Goal: Information Seeking & Learning: Learn about a topic

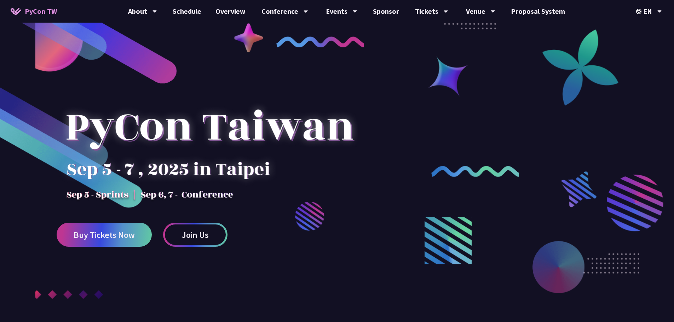
click at [379, 185] on div at bounding box center [337, 192] width 674 height 301
click at [199, 14] on link "Schedule" at bounding box center [187, 11] width 43 height 23
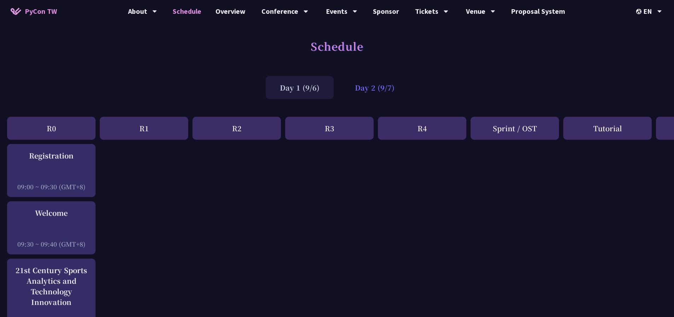
click at [373, 77] on div "Day 2 (9/7)" at bounding box center [375, 87] width 68 height 23
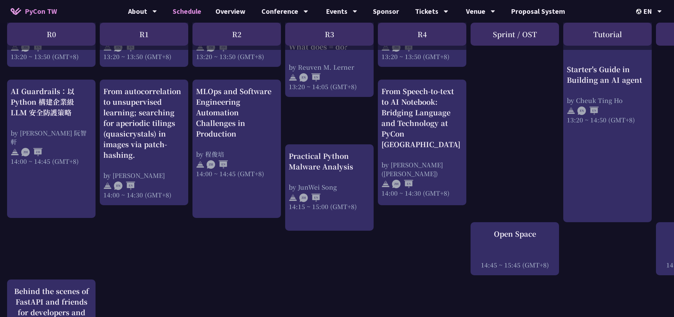
scroll to position [637, 0]
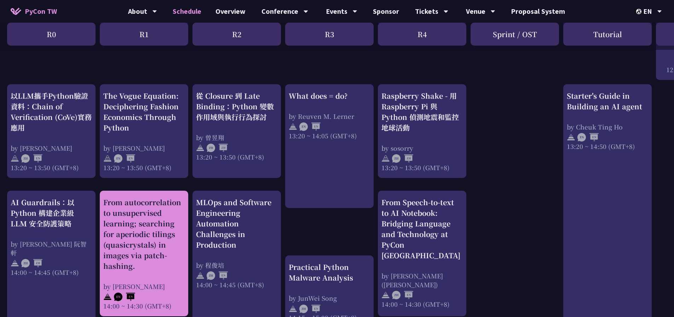
click at [151, 231] on div "From autocorrelation to unsupervised learning; searching for aperiodic tilings …" at bounding box center [143, 234] width 81 height 74
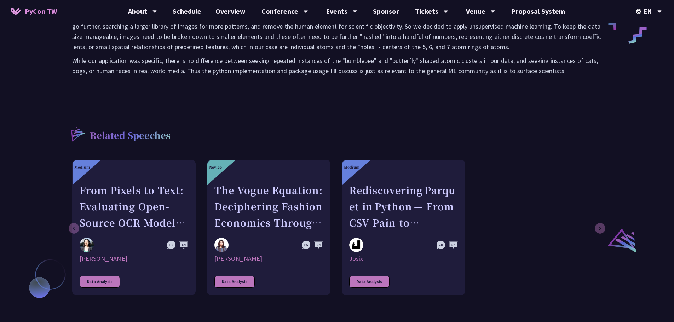
scroll to position [177, 0]
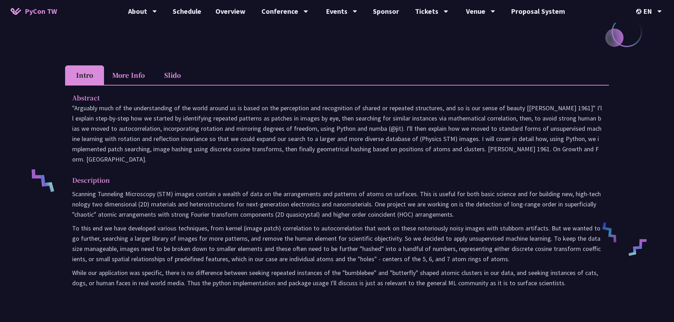
drag, startPoint x: 286, startPoint y: 226, endPoint x: 283, endPoint y: 228, distance: 4.6
click at [287, 220] on p "Scanning Tunneling Microscopy (STM) images contain a wealth of data on the arra…" at bounding box center [336, 204] width 529 height 31
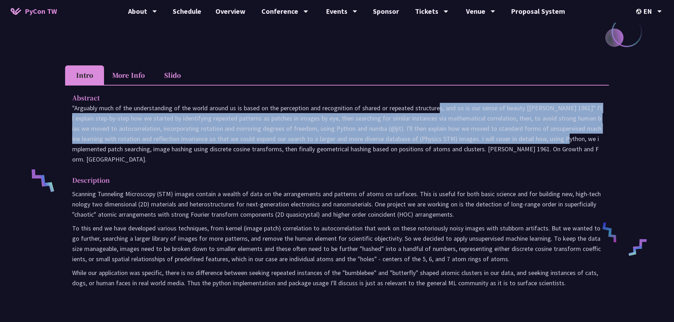
drag, startPoint x: 381, startPoint y: 121, endPoint x: 504, endPoint y: 144, distance: 125.3
click at [504, 144] on p ""Arguably much of the understanding of the world around us is based on the perc…" at bounding box center [336, 134] width 529 height 62
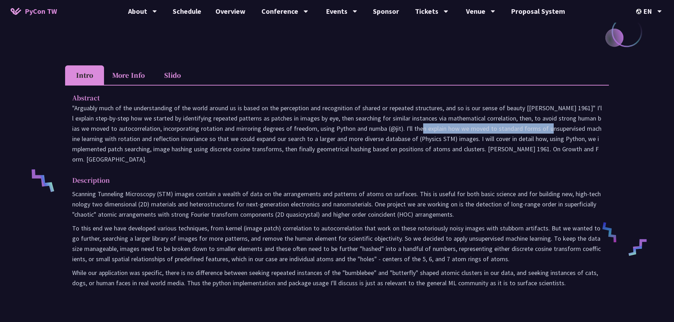
drag, startPoint x: 485, startPoint y: 144, endPoint x: 367, endPoint y: 135, distance: 118.1
click at [367, 135] on p ""Arguably much of the understanding of the world around us is based on the perc…" at bounding box center [336, 134] width 529 height 62
click at [377, 135] on p ""Arguably much of the understanding of the world around us is based on the perc…" at bounding box center [336, 134] width 529 height 62
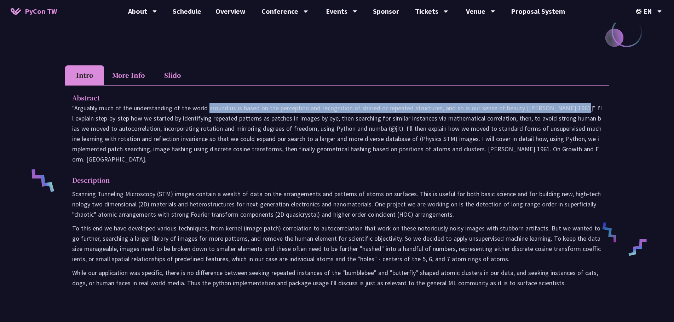
drag, startPoint x: 174, startPoint y: 120, endPoint x: 518, endPoint y: 119, distance: 343.8
click at [518, 119] on p ""Arguably much of the understanding of the world around us is based on the perc…" at bounding box center [336, 134] width 529 height 62
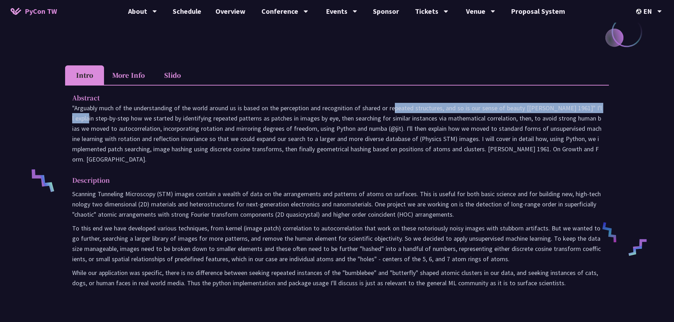
drag, startPoint x: 569, startPoint y: 116, endPoint x: 339, endPoint y: 114, distance: 229.9
click at [339, 114] on p ""Arguably much of the understanding of the world around us is based on the perc…" at bounding box center [336, 134] width 529 height 62
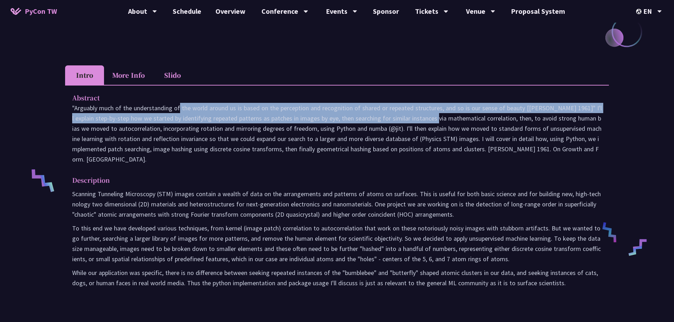
drag, startPoint x: 121, startPoint y: 117, endPoint x: 377, endPoint y: 126, distance: 255.5
click at [377, 126] on p ""Arguably much of the understanding of the world around us is based on the perc…" at bounding box center [336, 134] width 529 height 62
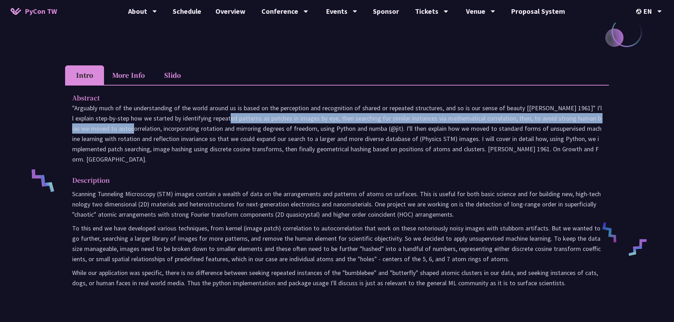
drag, startPoint x: 286, startPoint y: 124, endPoint x: 590, endPoint y: 124, distance: 304.5
click at [591, 124] on p ""Arguably much of the understanding of the world around us is based on the perc…" at bounding box center [336, 134] width 529 height 62
click at [587, 124] on p ""Arguably much of the understanding of the world around us is based on the perc…" at bounding box center [336, 134] width 529 height 62
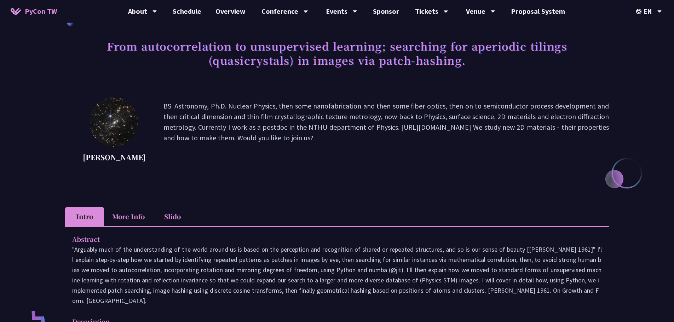
scroll to position [0, 0]
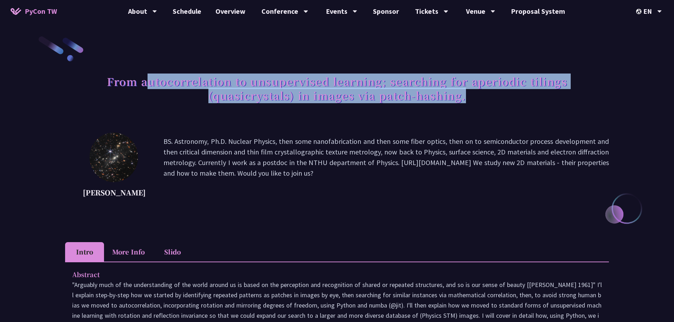
drag, startPoint x: 151, startPoint y: 80, endPoint x: 482, endPoint y: 120, distance: 332.8
click at [482, 120] on div "From autocorrelation to unsupervised learning; searching for aperiodic tilings …" at bounding box center [337, 96] width 544 height 51
click at [477, 117] on div "From autocorrelation to unsupervised learning; searching for aperiodic tilings …" at bounding box center [337, 96] width 544 height 51
click at [237, 83] on h1 "From autocorrelation to unsupervised learning; searching for aperiodic tilings …" at bounding box center [337, 88] width 544 height 35
drag, startPoint x: 188, startPoint y: 83, endPoint x: 449, endPoint y: 103, distance: 261.8
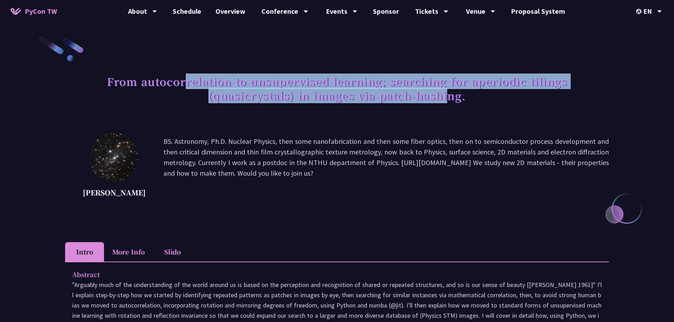
click at [449, 103] on h1 "From autocorrelation to unsupervised learning; searching for aperiodic tilings …" at bounding box center [337, 88] width 544 height 35
